Goal: Task Accomplishment & Management: Use online tool/utility

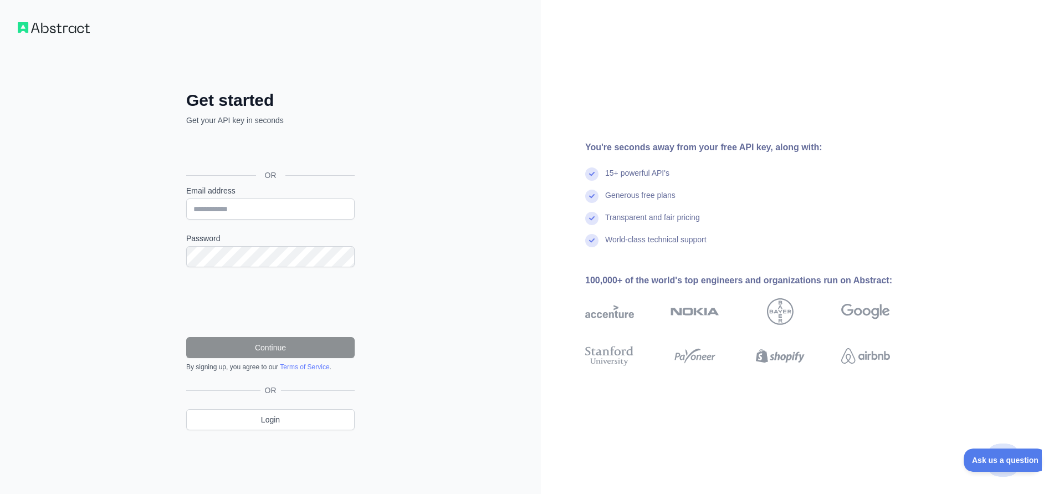
drag, startPoint x: 0, startPoint y: 0, endPoint x: 298, endPoint y: 152, distance: 334.0
click at [298, 152] on div "Sign in with Google. Opens in new tab" at bounding box center [269, 150] width 166 height 24
click at [234, 211] on input "Email address" at bounding box center [270, 208] width 168 height 21
type input "**********"
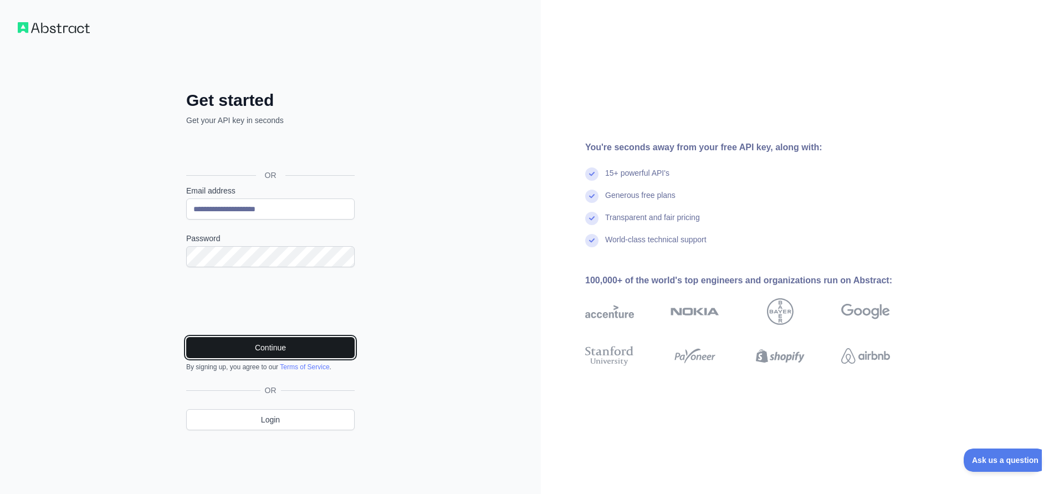
click at [313, 348] on button "Continue" at bounding box center [270, 347] width 168 height 21
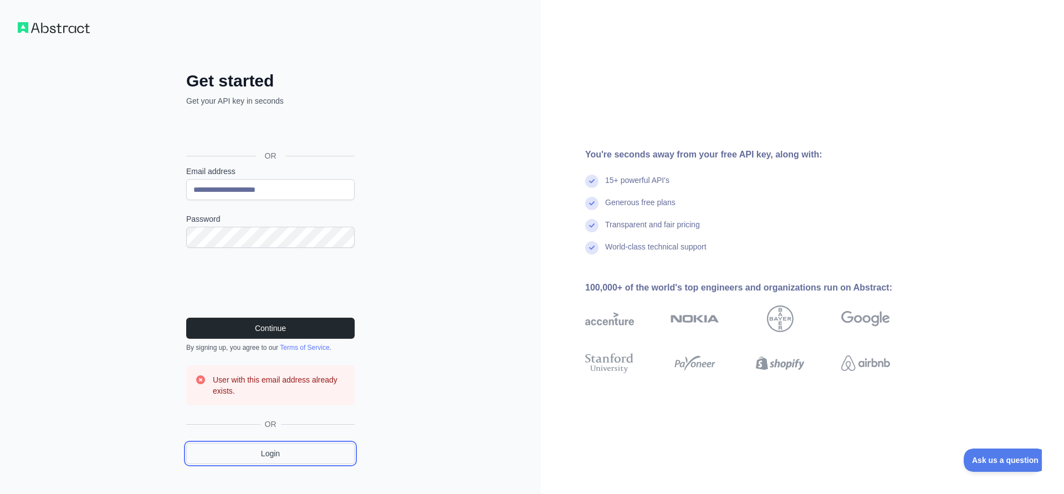
click at [295, 448] on link "Login" at bounding box center [270, 453] width 168 height 21
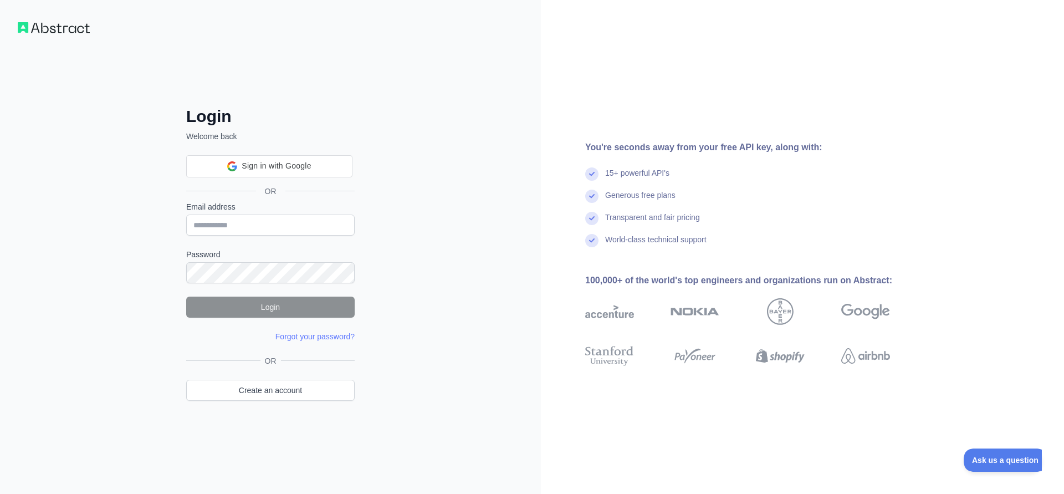
type input "**********"
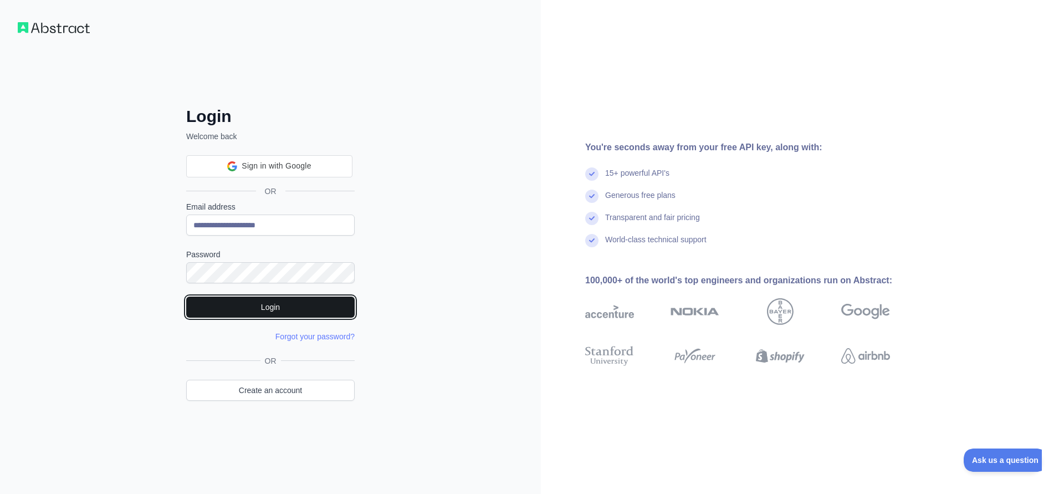
click at [312, 307] on button "Login" at bounding box center [270, 306] width 168 height 21
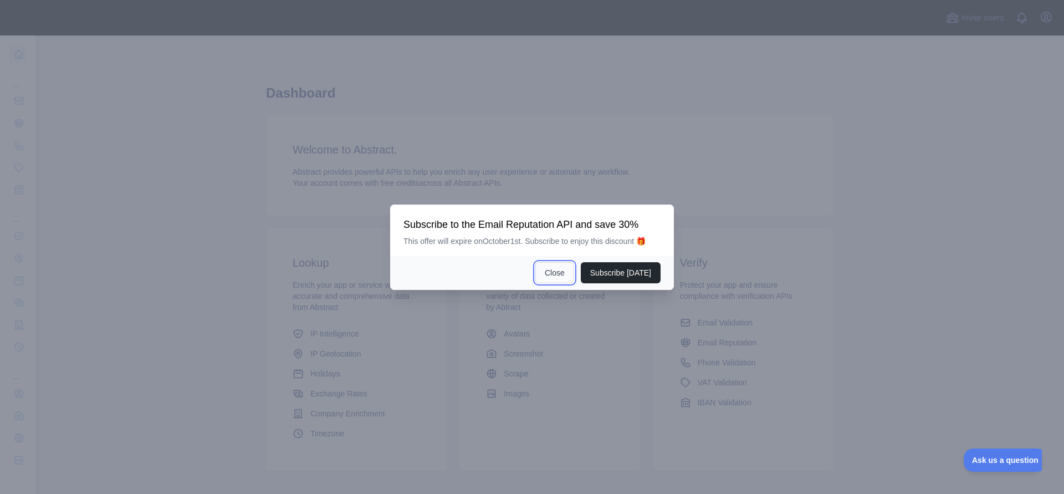
click at [561, 271] on button "Close" at bounding box center [554, 272] width 39 height 21
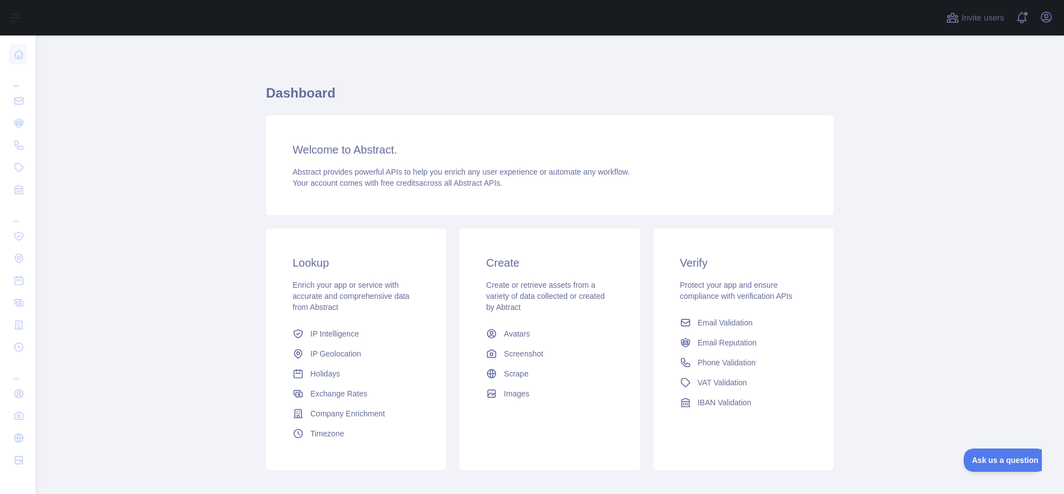
scroll to position [58, 0]
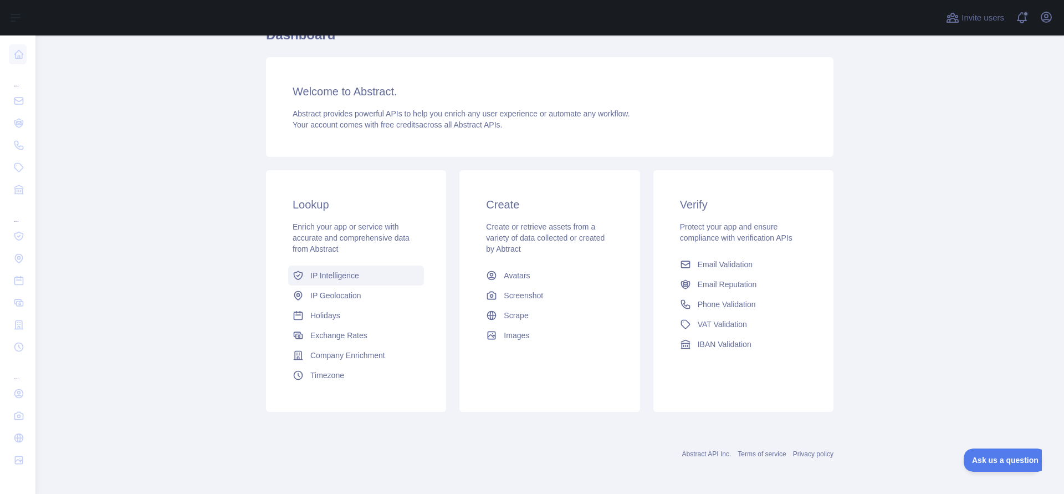
click at [334, 274] on span "IP Intelligence" at bounding box center [334, 275] width 49 height 11
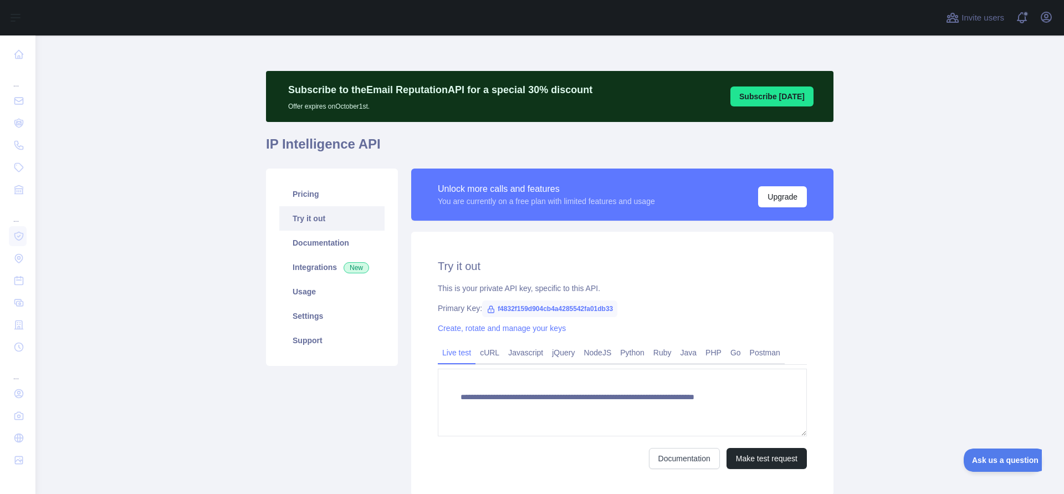
type textarea "**********"
drag, startPoint x: 615, startPoint y: 307, endPoint x: 489, endPoint y: 306, distance: 126.3
click at [489, 306] on span "f4832f159d904cb4a4285542fa01db33" at bounding box center [549, 308] width 135 height 17
copy span "f4832f159d904cb4a4285542fa01db33"
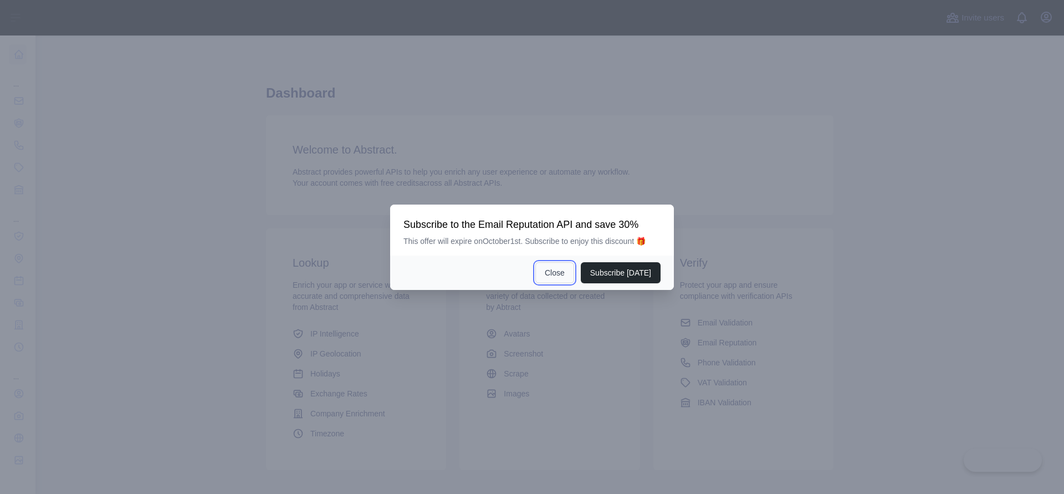
click at [561, 271] on button "Close" at bounding box center [554, 272] width 39 height 21
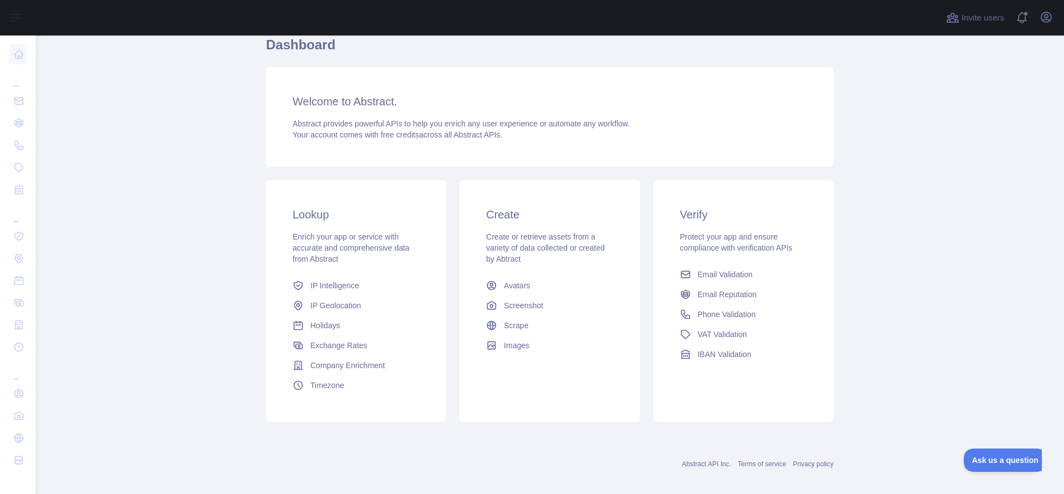
scroll to position [58, 0]
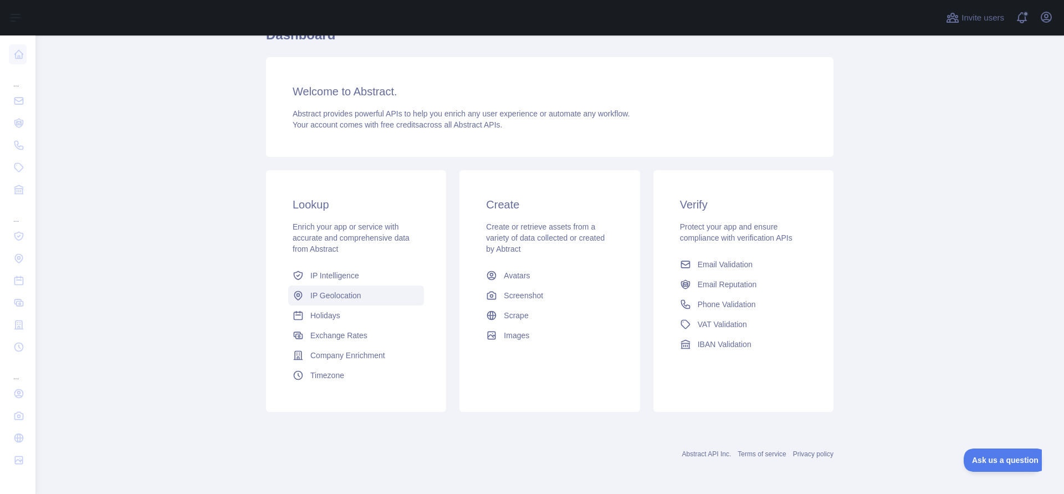
click at [353, 296] on span "IP Geolocation" at bounding box center [335, 295] width 51 height 11
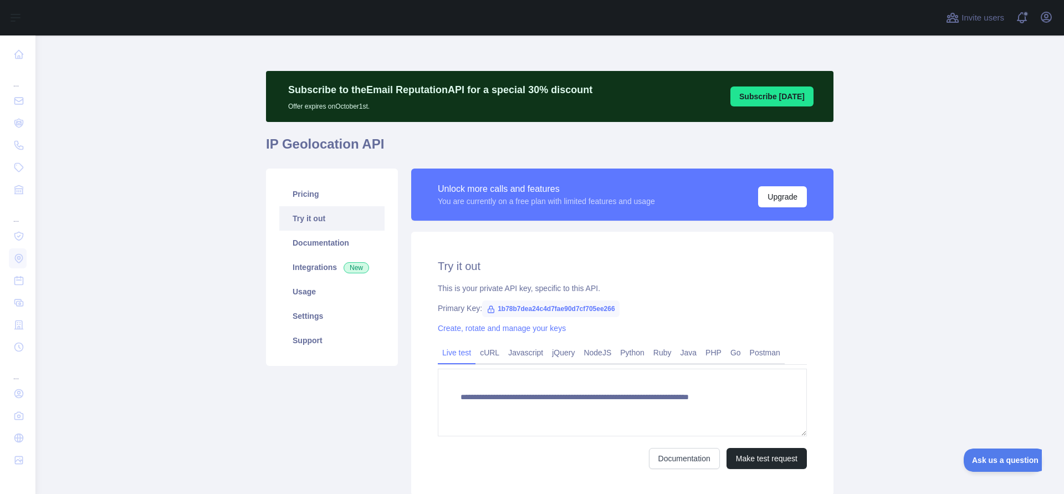
type textarea "**********"
drag, startPoint x: 616, startPoint y: 306, endPoint x: 494, endPoint y: 309, distance: 121.9
click at [494, 309] on span "1b78b7dea24c4d7fae90d7cf705ee266" at bounding box center [550, 308] width 137 height 17
copy span "1b78b7dea24c4d7fae90d7cf705ee266"
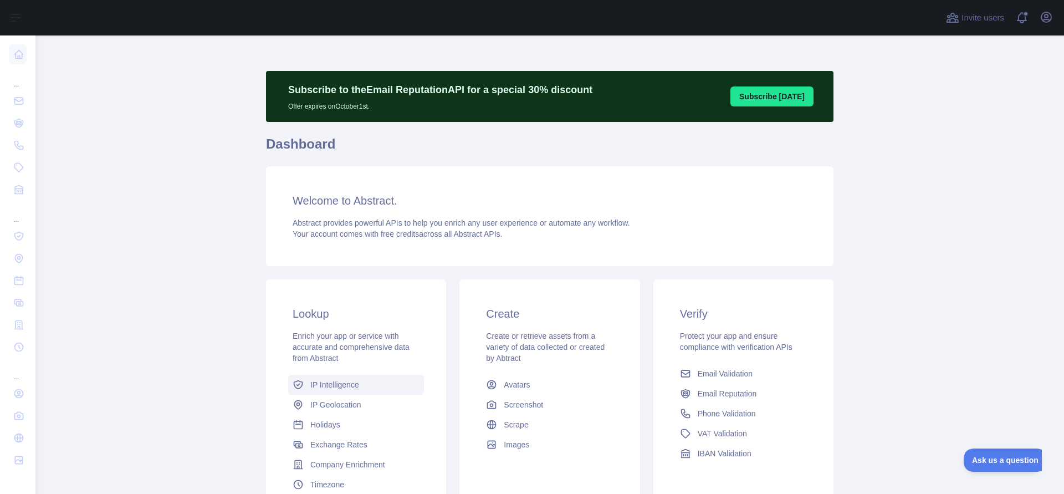
click at [342, 380] on span "IP Intelligence" at bounding box center [334, 384] width 49 height 11
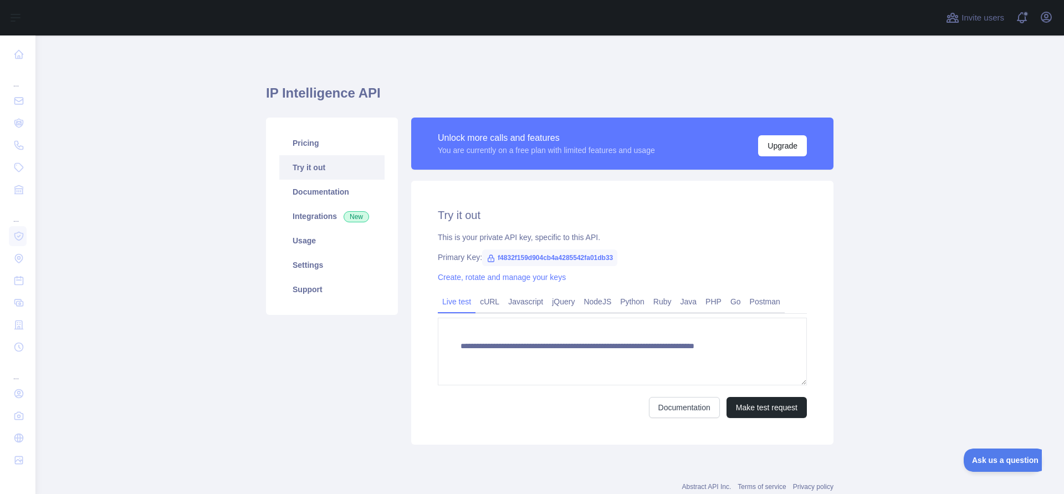
type textarea "**********"
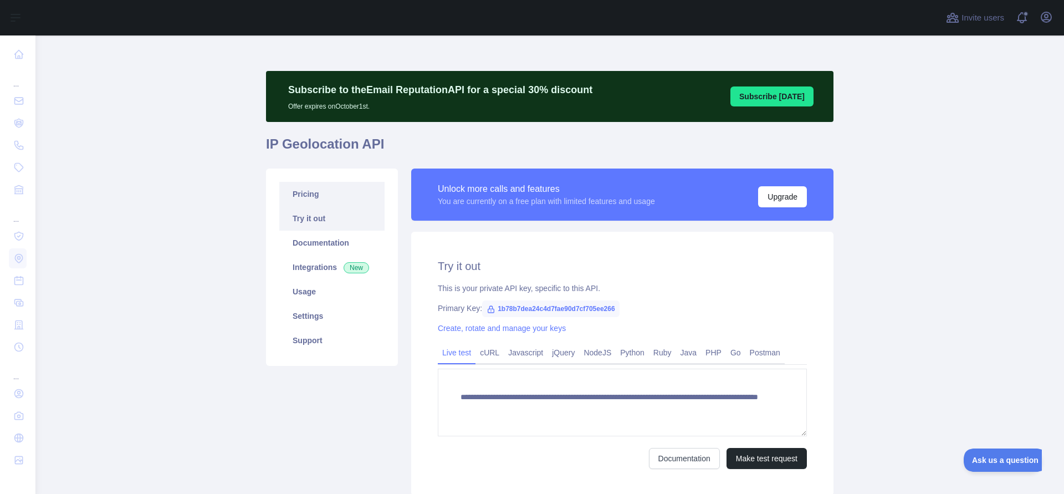
click at [303, 193] on link "Pricing" at bounding box center [331, 194] width 105 height 24
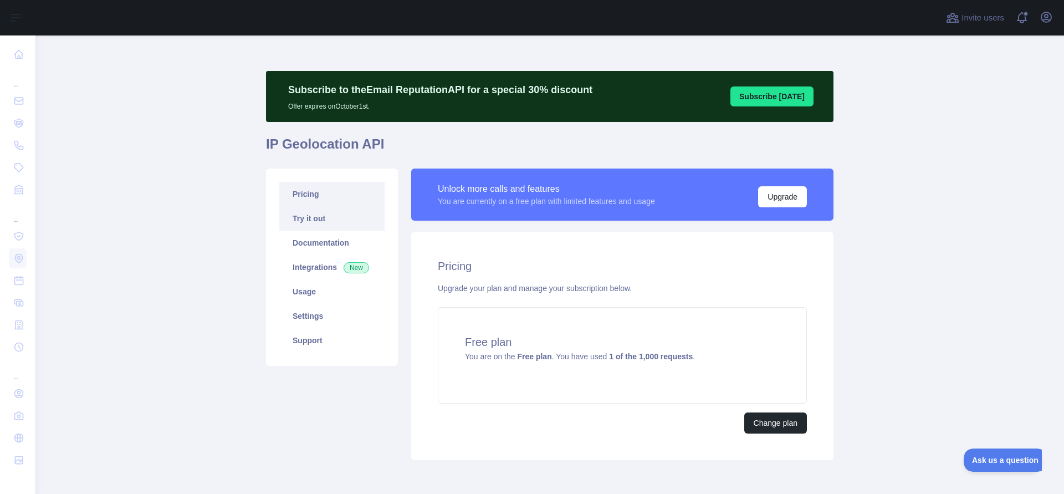
click at [326, 221] on link "Try it out" at bounding box center [331, 218] width 105 height 24
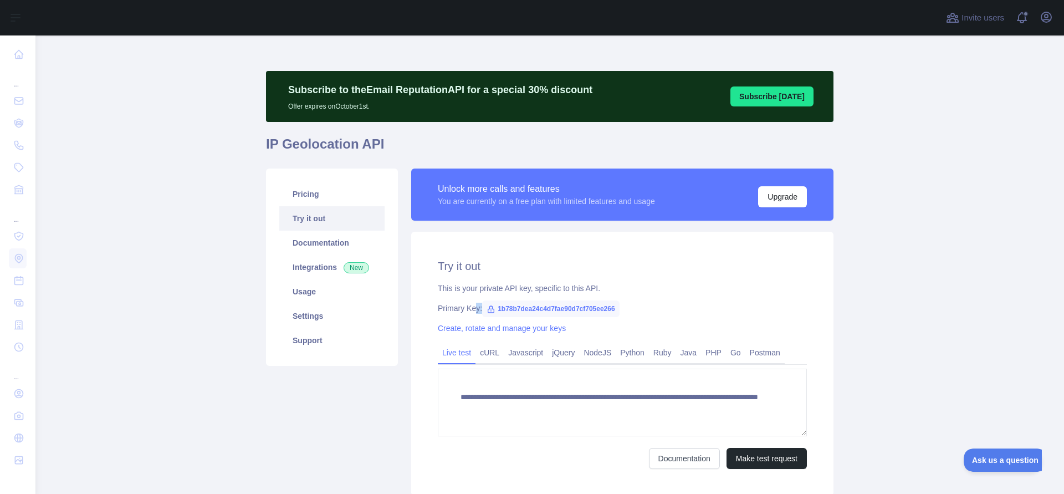
drag, startPoint x: 616, startPoint y: 307, endPoint x: 476, endPoint y: 305, distance: 139.1
click at [476, 305] on div "Primary Key: 1b78b7dea24c4d7fae90d7cf705ee266" at bounding box center [622, 308] width 369 height 11
click at [680, 316] on div "**********" at bounding box center [622, 364] width 422 height 264
click at [609, 307] on span "1b78b7dea24c4d7fae90d7cf705ee266" at bounding box center [550, 308] width 137 height 17
drag, startPoint x: 617, startPoint y: 306, endPoint x: 496, endPoint y: 307, distance: 120.8
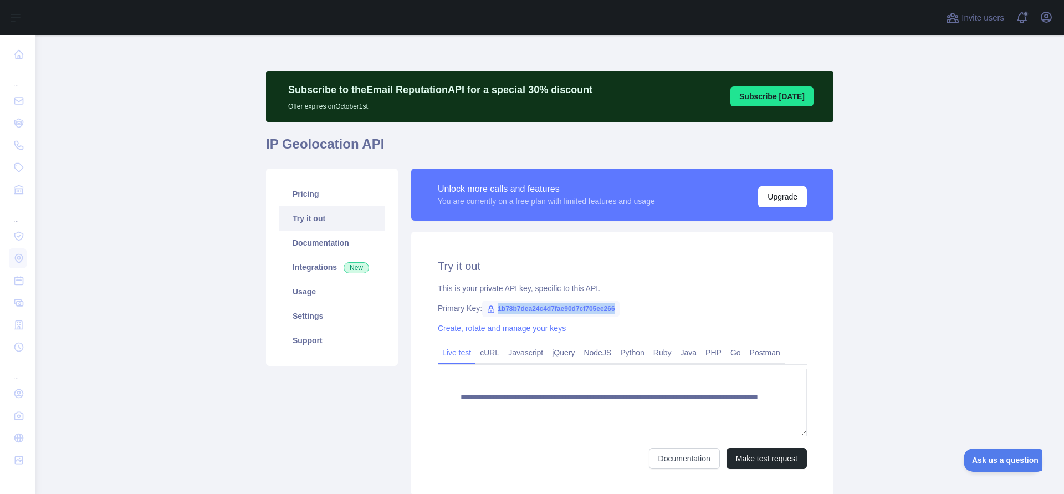
click at [496, 307] on span "1b78b7dea24c4d7fae90d7cf705ee266" at bounding box center [550, 308] width 137 height 17
copy span "1b78b7dea24c4d7fae90d7cf705ee266"
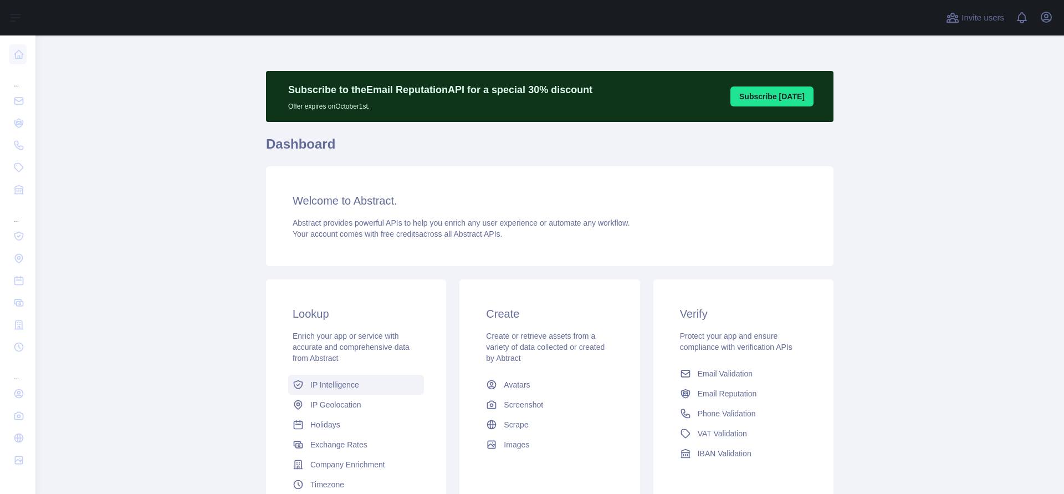
click at [344, 384] on span "IP Intelligence" at bounding box center [334, 384] width 49 height 11
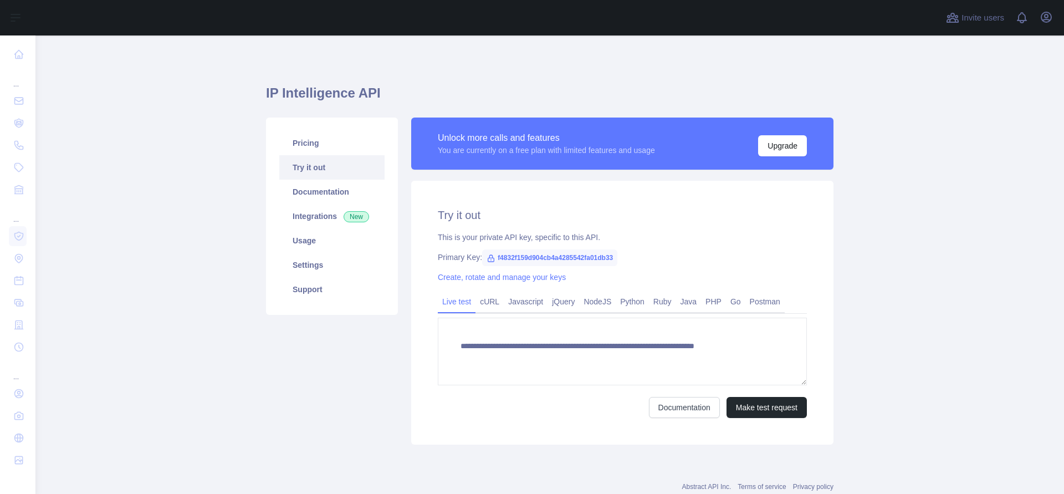
type textarea "**********"
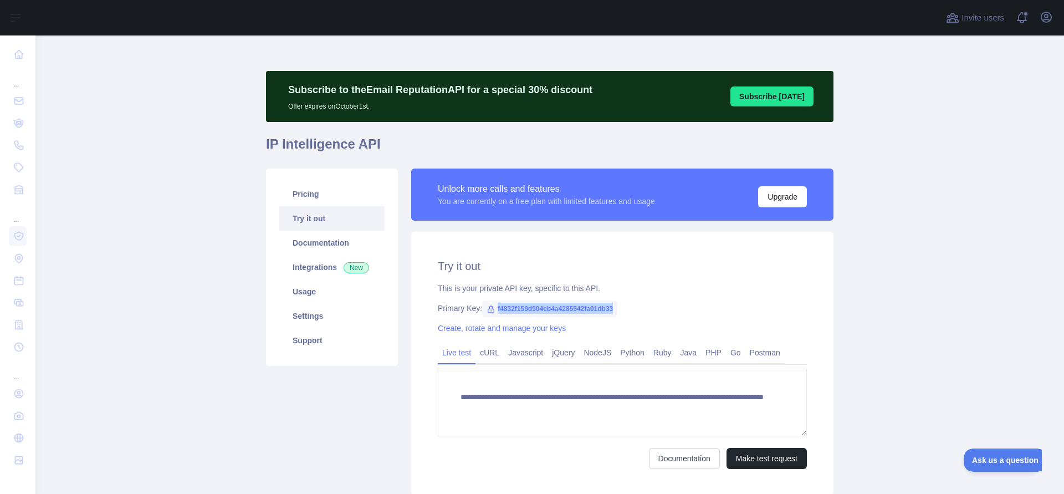
drag, startPoint x: 616, startPoint y: 307, endPoint x: 496, endPoint y: 306, distance: 120.2
click at [496, 306] on span "f4832f159d904cb4a4285542fa01db33" at bounding box center [549, 308] width 135 height 17
copy span "f4832f159d904cb4a4285542fa01db33"
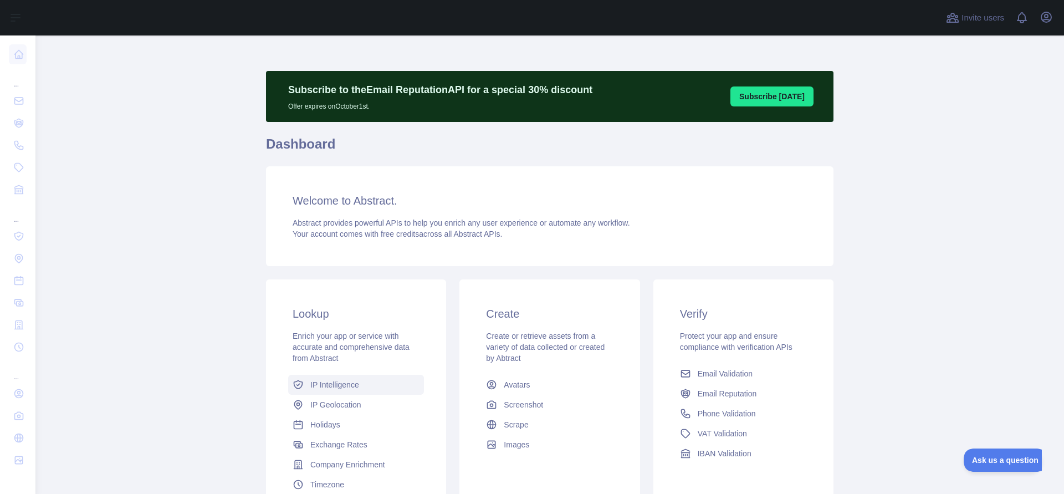
click at [335, 382] on span "IP Intelligence" at bounding box center [334, 384] width 49 height 11
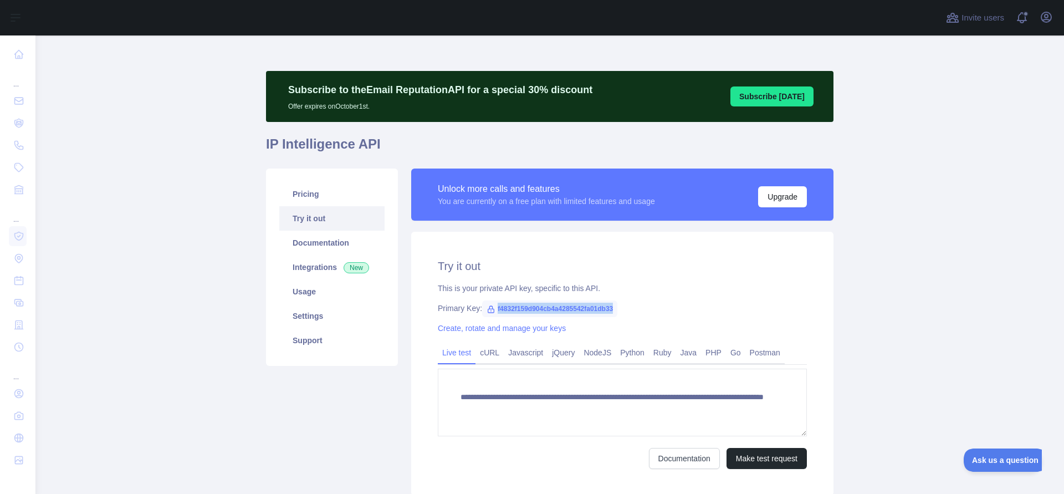
drag, startPoint x: 619, startPoint y: 307, endPoint x: 494, endPoint y: 307, distance: 125.2
click at [494, 307] on div "Primary Key: f4832f159d904cb4a4285542fa01db33" at bounding box center [622, 308] width 369 height 11
copy span "f4832f159d904cb4a4285542fa01db33"
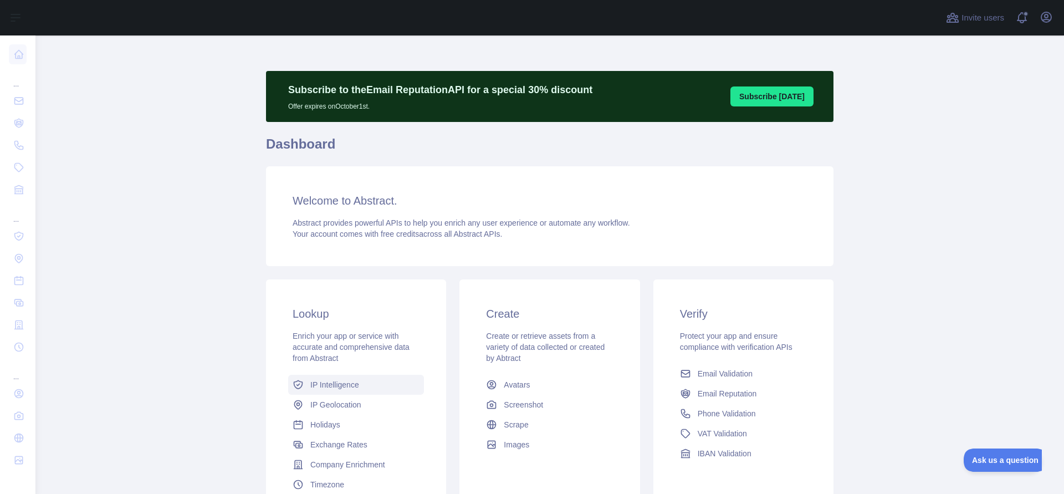
click at [348, 383] on span "IP Intelligence" at bounding box center [334, 384] width 49 height 11
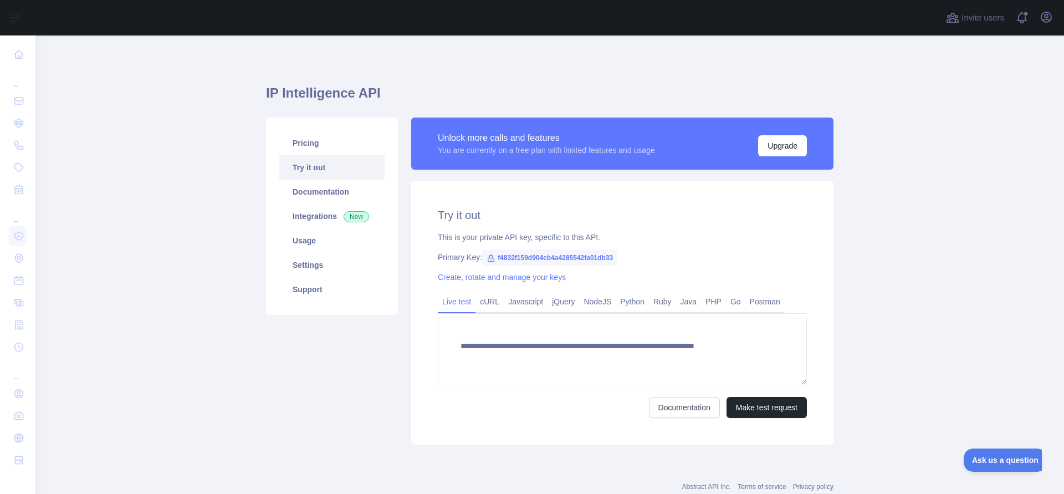
type textarea "**********"
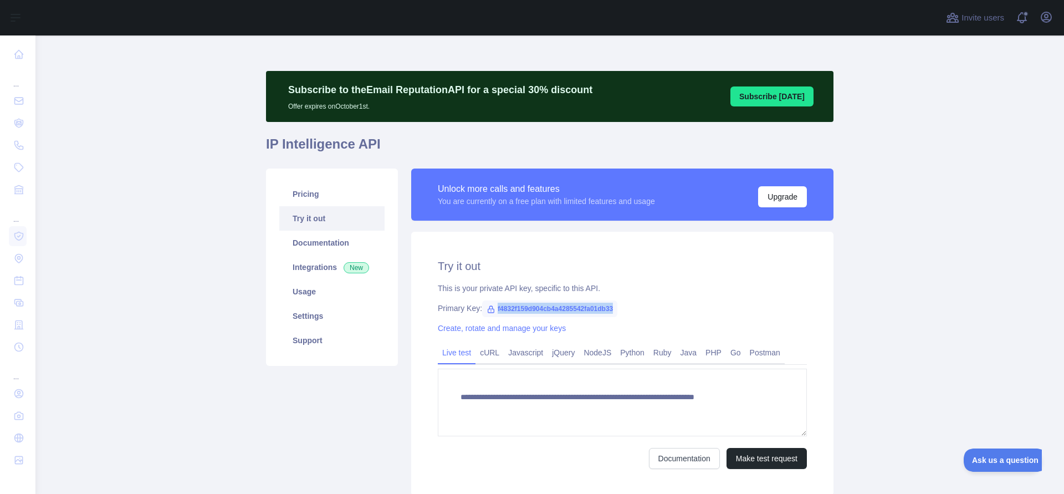
drag, startPoint x: 619, startPoint y: 305, endPoint x: 496, endPoint y: 303, distance: 122.5
click at [496, 303] on div "Primary Key: f4832f159d904cb4a4285542fa01db33" at bounding box center [622, 308] width 369 height 11
copy span "f4832f159d904cb4a4285542fa01db33"
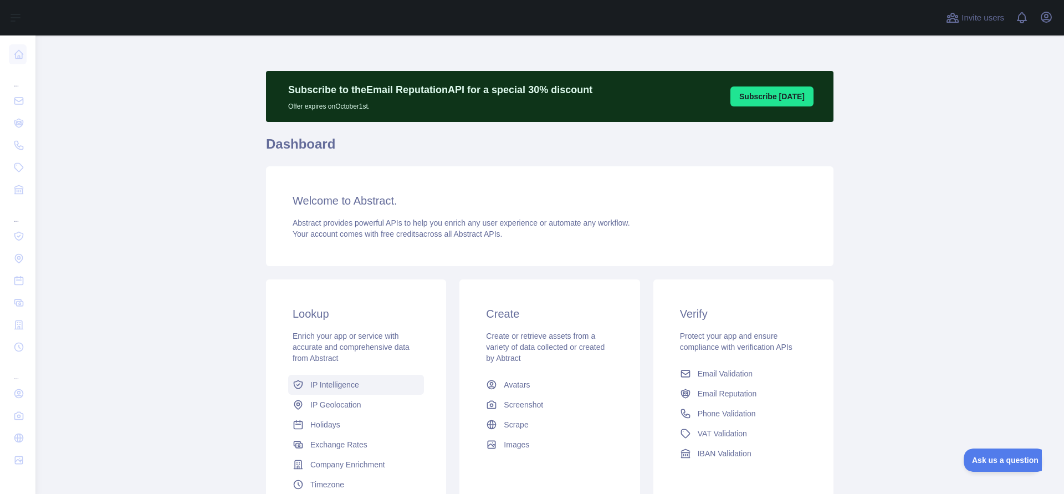
click at [330, 382] on span "IP Intelligence" at bounding box center [334, 384] width 49 height 11
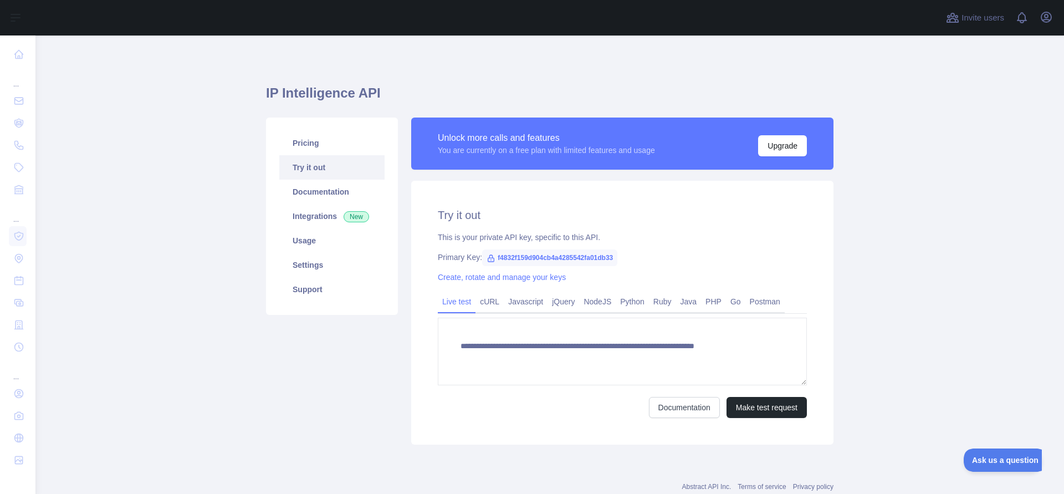
type textarea "**********"
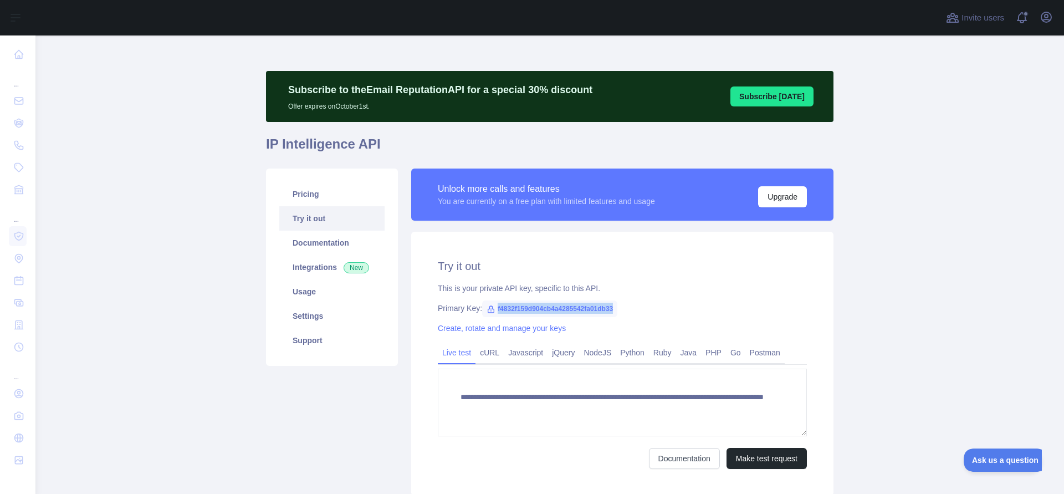
drag, startPoint x: 616, startPoint y: 302, endPoint x: 496, endPoint y: 307, distance: 119.8
click at [496, 307] on span "f4832f159d904cb4a4285542fa01db33" at bounding box center [549, 308] width 135 height 17
copy span "f4832f159d904cb4a4285542fa01db33"
drag, startPoint x: 496, startPoint y: 307, endPoint x: 26, endPoint y: 0, distance: 562.0
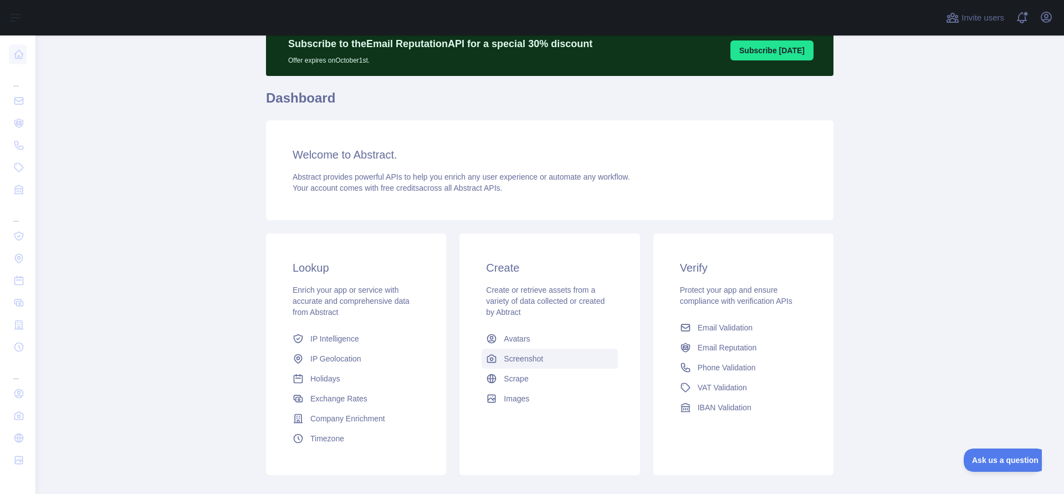
scroll to position [66, 0]
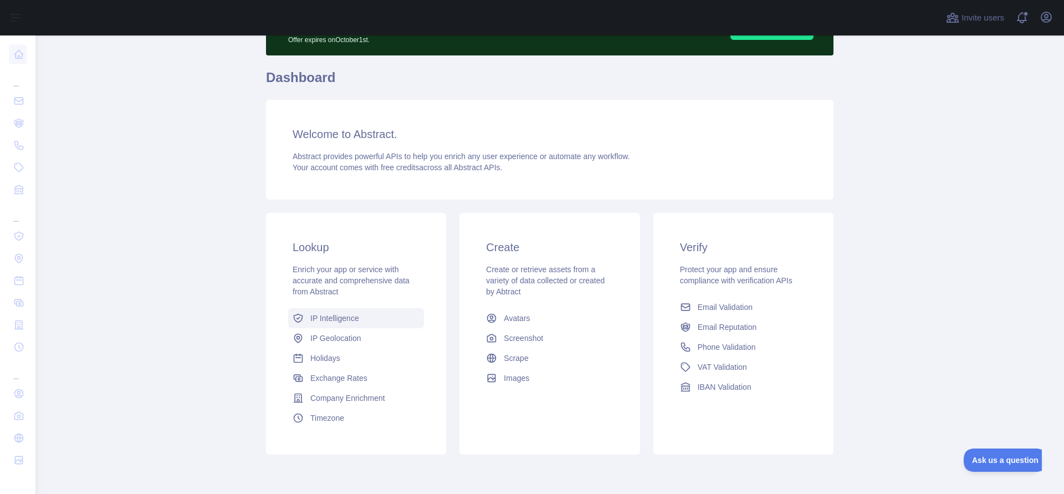
click at [339, 319] on span "IP Intelligence" at bounding box center [334, 317] width 49 height 11
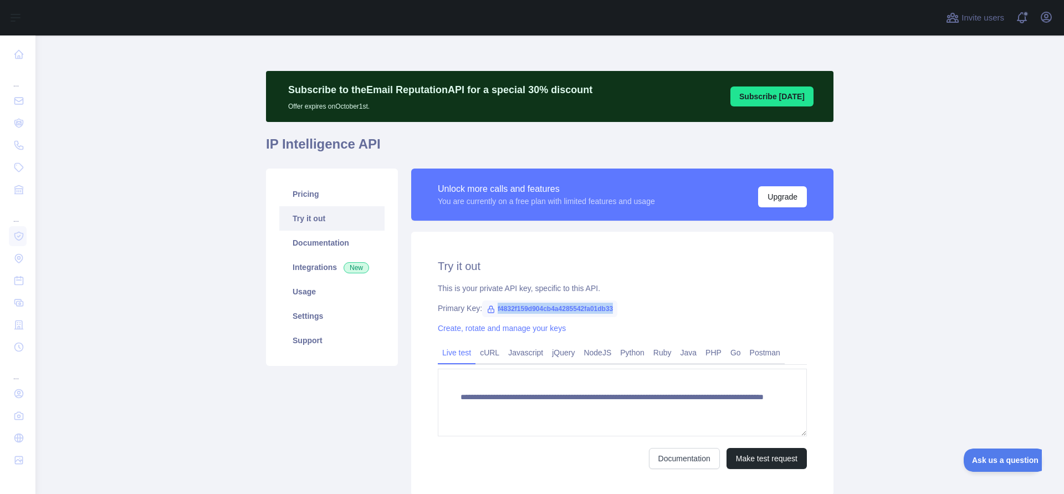
drag, startPoint x: 613, startPoint y: 307, endPoint x: 497, endPoint y: 309, distance: 116.4
click at [497, 309] on span "f4832f159d904cb4a4285542fa01db33" at bounding box center [549, 308] width 135 height 17
copy span "f4832f159d904cb4a4285542fa01db33"
